Goal: Task Accomplishment & Management: Use online tool/utility

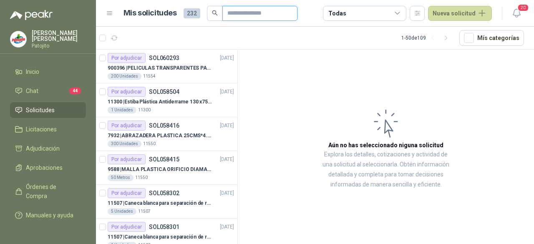
click at [228, 18] on input "text" at bounding box center [256, 13] width 58 height 14
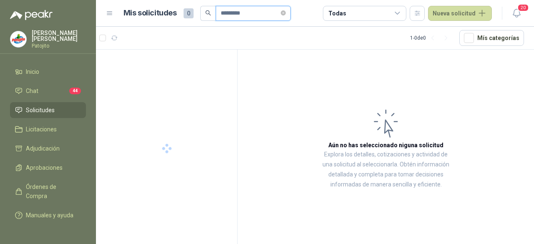
type input "*********"
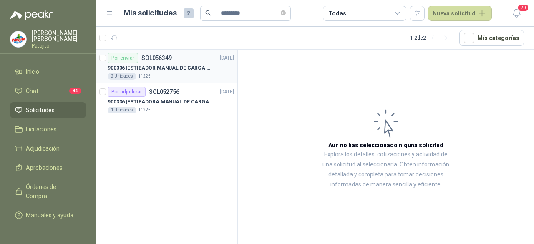
click at [158, 67] on p "900336 | ESTIBADOR MANUAL DE CARGA DE 2 T" at bounding box center [160, 68] width 104 height 8
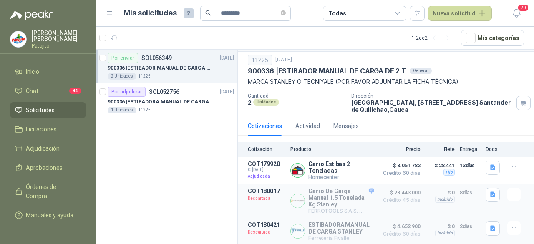
scroll to position [19, 0]
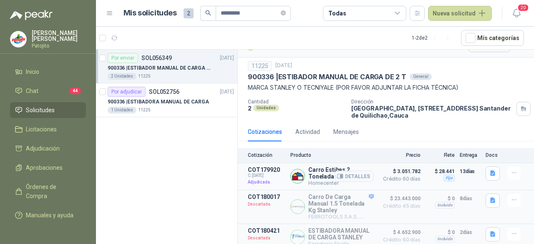
click at [380, 172] on span "$ 3.051.782" at bounding box center [400, 172] width 42 height 10
click at [364, 171] on button "Detalles" at bounding box center [354, 176] width 39 height 11
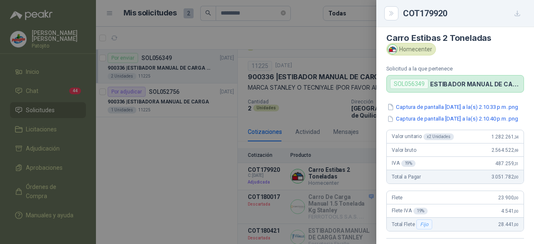
scroll to position [2, 0]
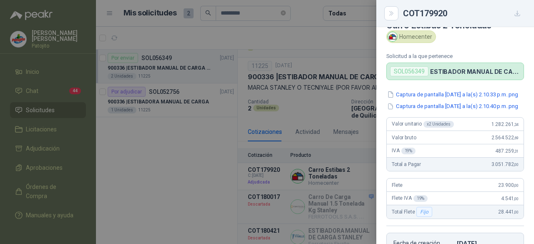
click at [274, 59] on div at bounding box center [267, 122] width 534 height 244
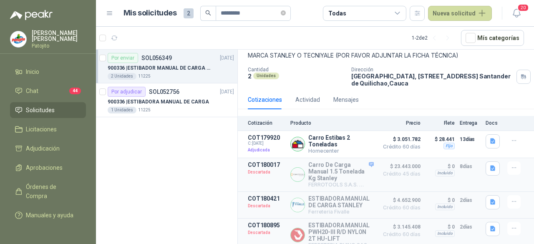
scroll to position [52, 0]
click at [55, 146] on span "Adjudicación" at bounding box center [43, 148] width 34 height 9
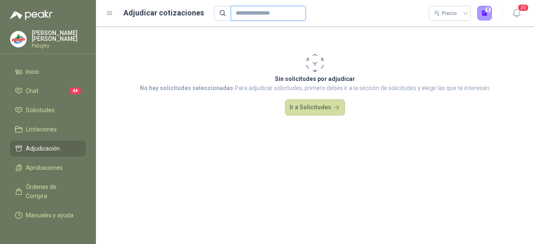
click at [255, 12] on input "text" at bounding box center [265, 13] width 58 height 14
type input "*"
type input "*********"
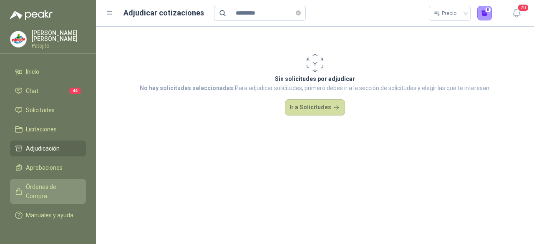
click at [57, 183] on span "Órdenes de Compra" at bounding box center [52, 191] width 52 height 18
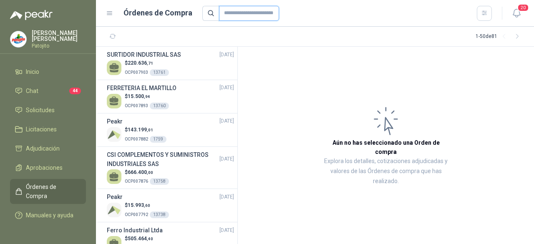
click at [230, 17] on input "text" at bounding box center [249, 13] width 60 height 15
type input "*********"
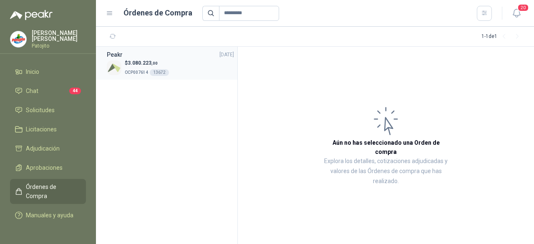
click at [159, 70] on div "13672" at bounding box center [159, 72] width 19 height 7
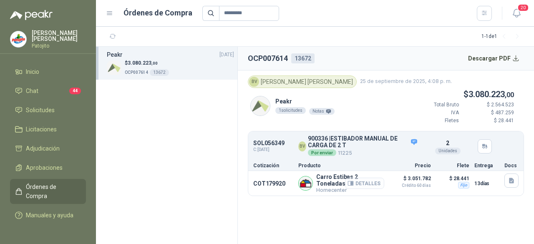
click at [372, 179] on button "Detalles" at bounding box center [364, 183] width 39 height 11
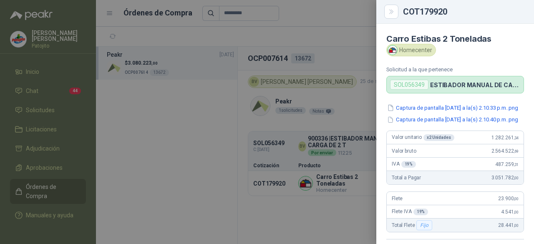
scroll to position [189, 0]
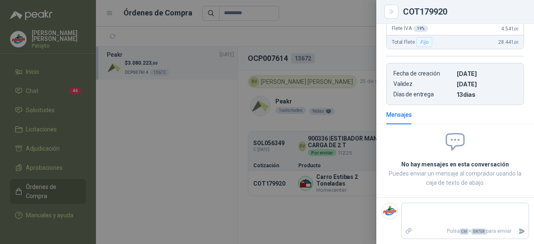
click at [345, 175] on div at bounding box center [267, 122] width 534 height 244
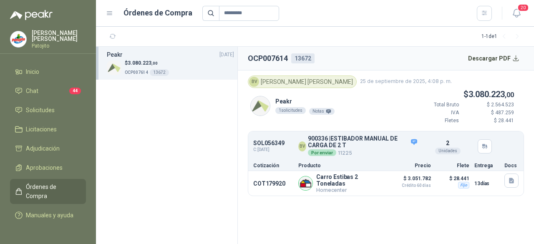
click at [346, 145] on p "900336 | ESTIBADOR MANUAL DE CARGA DE 2 T" at bounding box center [363, 142] width 110 height 13
click at [401, 143] on button "Detalles" at bounding box center [398, 146] width 39 height 11
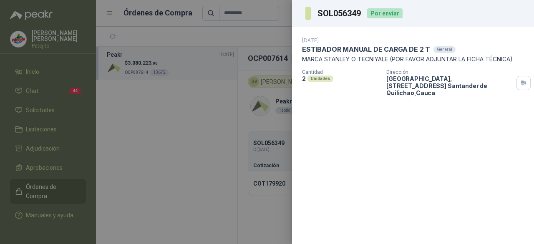
drag, startPoint x: 237, startPoint y: 96, endPoint x: 247, endPoint y: 96, distance: 10.0
click at [247, 96] on div at bounding box center [267, 122] width 534 height 244
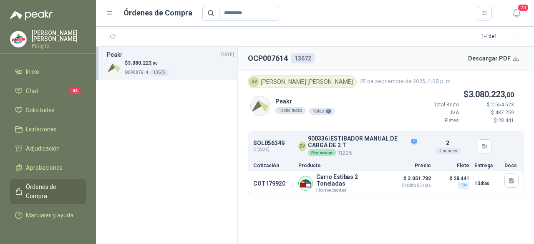
click at [462, 203] on section "OCP007614 13672 Descargar PDF BV [PERSON_NAME] [DATE] 4:08 p. m. Peakr 1 solici…" at bounding box center [386, 145] width 296 height 197
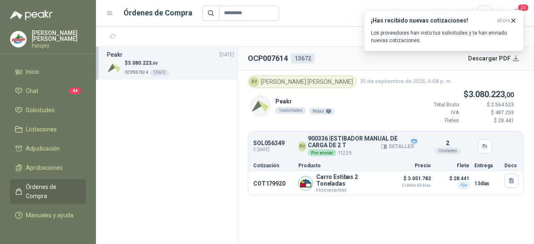
click at [414, 142] on button "Detalles" at bounding box center [398, 146] width 39 height 11
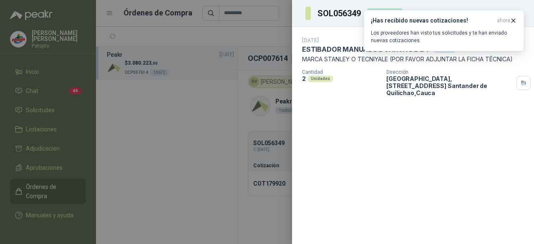
click at [281, 50] on div at bounding box center [267, 122] width 534 height 244
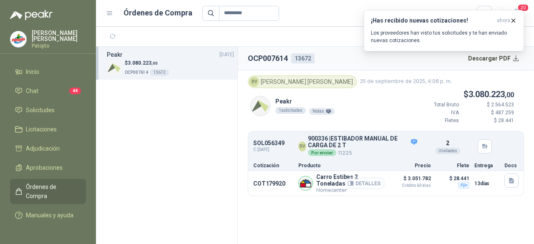
click at [368, 182] on button "Detalles" at bounding box center [364, 183] width 39 height 11
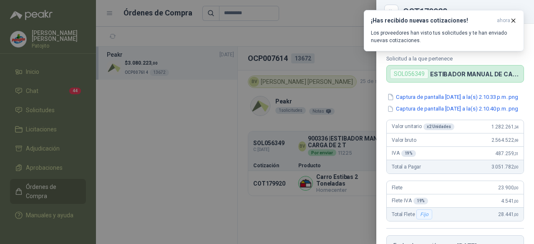
scroll to position [0, 0]
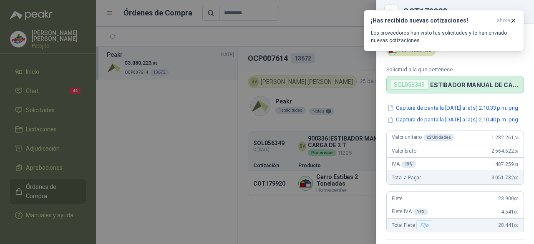
click at [322, 208] on div at bounding box center [267, 122] width 534 height 244
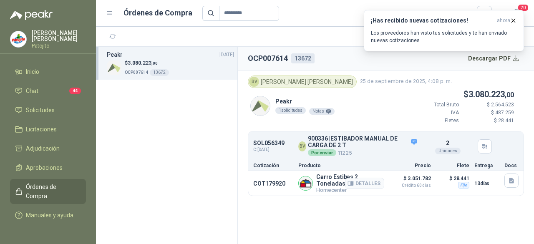
click at [341, 176] on p "Carro Estibas 2 Toneladas" at bounding box center [350, 180] width 68 height 13
click at [366, 179] on button "Detalles" at bounding box center [364, 183] width 39 height 11
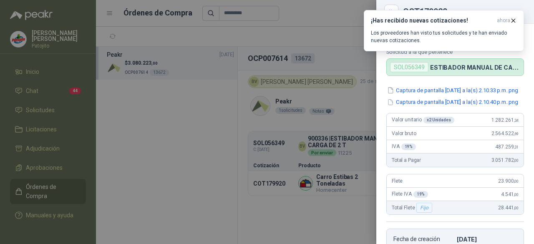
scroll to position [42, 0]
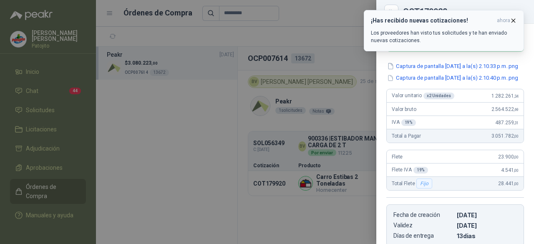
click at [511, 18] on icon "button" at bounding box center [513, 20] width 7 height 7
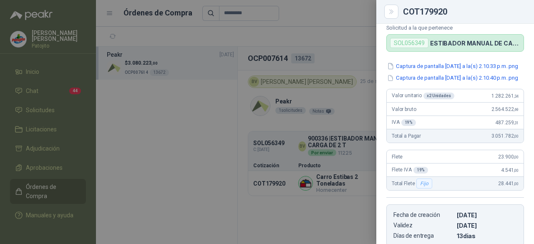
click at [43, 67] on div at bounding box center [267, 122] width 534 height 244
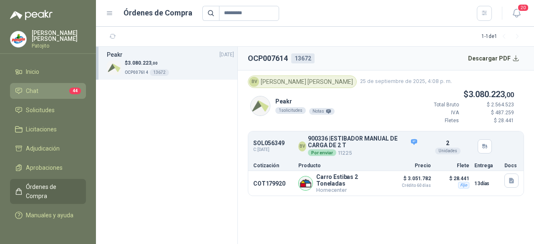
click at [38, 88] on li "Chat 44" at bounding box center [48, 90] width 66 height 9
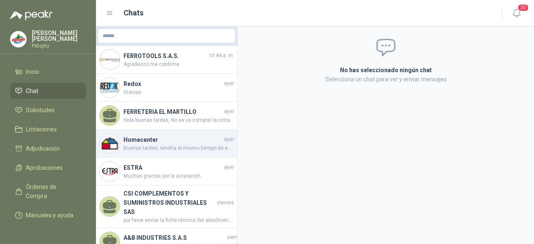
click at [183, 147] on span "Buenas tardes, tendría el mismo tiempo de entrega. Nuevamente, podemos recomend…" at bounding box center [179, 148] width 111 height 8
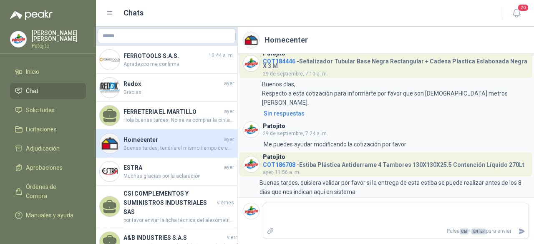
scroll to position [15, 0]
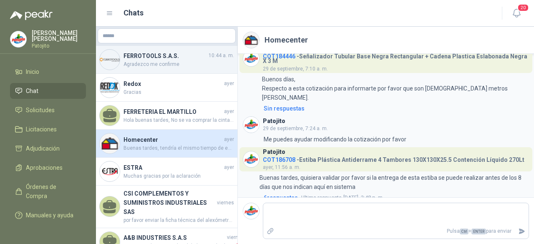
click at [169, 59] on h4 "FERROTOOLS S.A.S." at bounding box center [165, 55] width 83 height 9
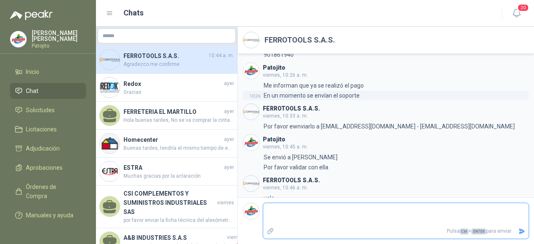
scroll to position [445, 0]
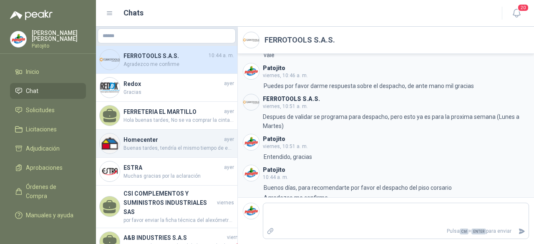
click at [177, 131] on div "Homecenter [DATE] Buenas tardes, tendría el mismo tiempo de entrega. Nuevamente…" at bounding box center [166, 144] width 141 height 28
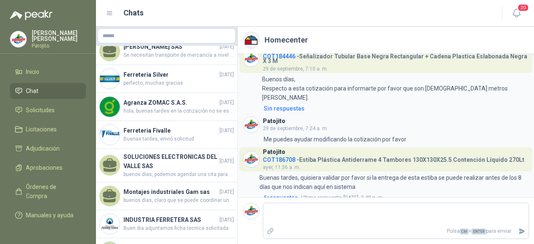
scroll to position [1377, 0]
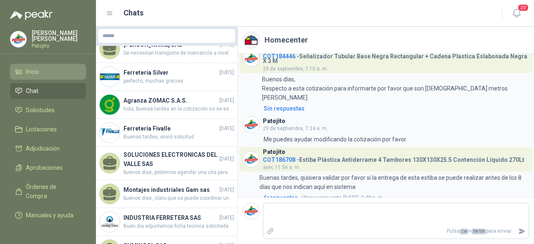
click at [30, 71] on span "Inicio" at bounding box center [32, 71] width 13 height 9
